Goal: Transaction & Acquisition: Purchase product/service

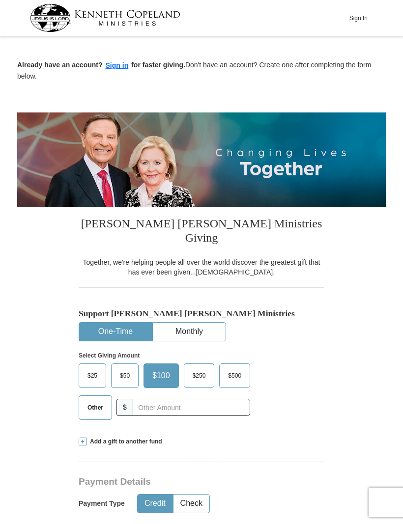
click at [93, 401] on span "Other" at bounding box center [96, 408] width 26 height 15
click at [0, 0] on input "Other" at bounding box center [0, 0] width 0 height 0
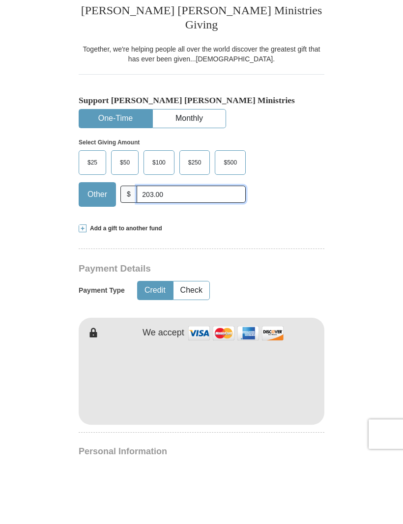
scroll to position [146, 0]
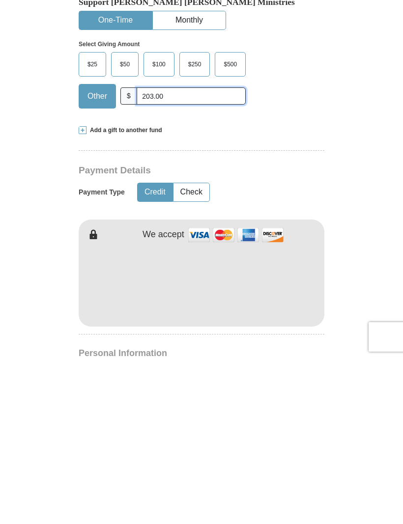
type input "203.00"
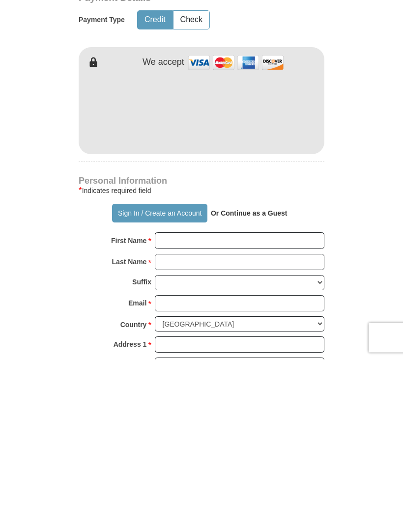
click at [221, 398] on input "First Name *" at bounding box center [240, 406] width 170 height 17
type input "[PERSON_NAME]"
click at [213, 419] on input "Last Name *" at bounding box center [240, 427] width 170 height 17
type input "MacKenzie"
click at [230, 461] on input "Email *" at bounding box center [240, 469] width 170 height 17
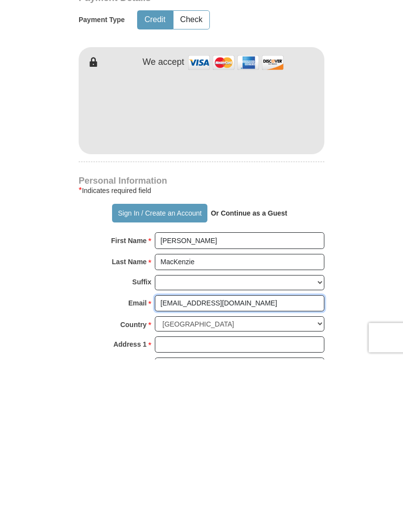
type input "[EMAIL_ADDRESS][DOMAIN_NAME]"
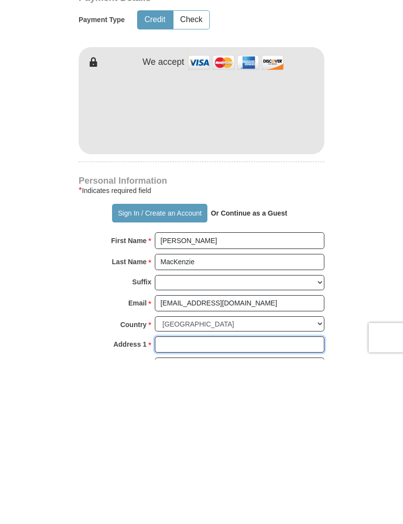
click at [223, 502] on input "Address 1 *" at bounding box center [240, 510] width 170 height 17
type input "1647 Commonwealth Cir"
type input "Reno"
select select "NV"
type input "89503"
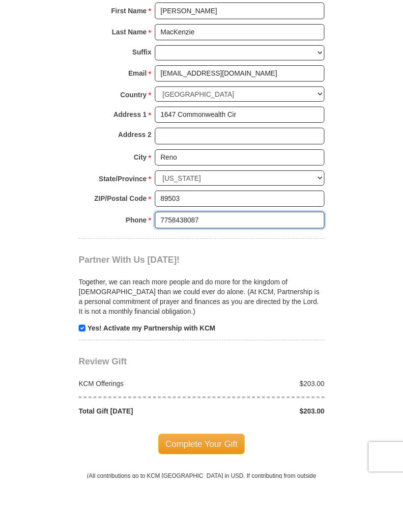
scroll to position [669, 0]
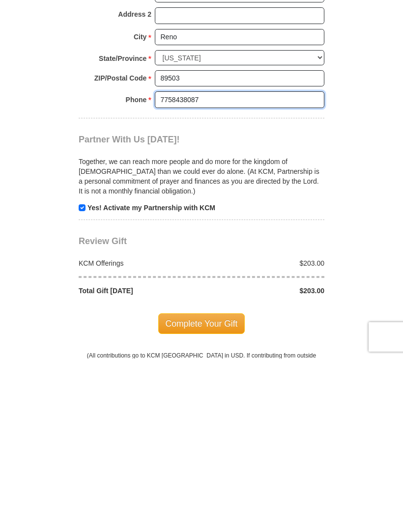
type input "7758438087"
click at [214, 479] on span "Complete Your Gift" at bounding box center [201, 489] width 87 height 21
